Goal: Go to known website: Access a specific website the user already knows

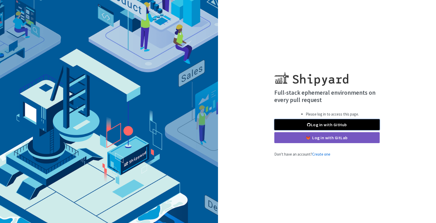
click at [337, 125] on link "Log in with GitHub" at bounding box center [327, 124] width 105 height 11
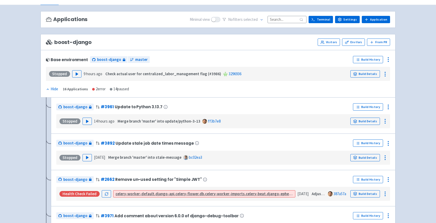
scroll to position [29, 0]
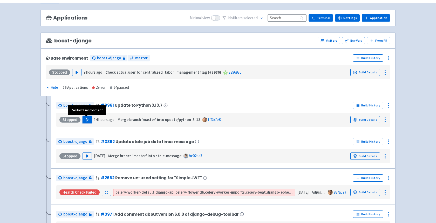
click at [86, 121] on polygon "button" at bounding box center [87, 119] width 2 height 3
